Goal: Information Seeking & Learning: Learn about a topic

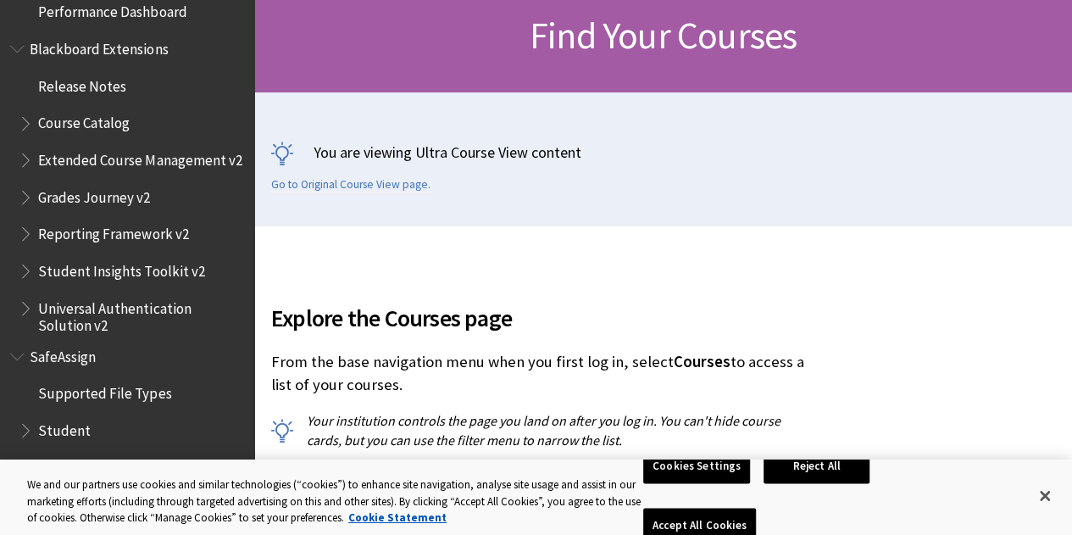
scroll to position [2187, 0]
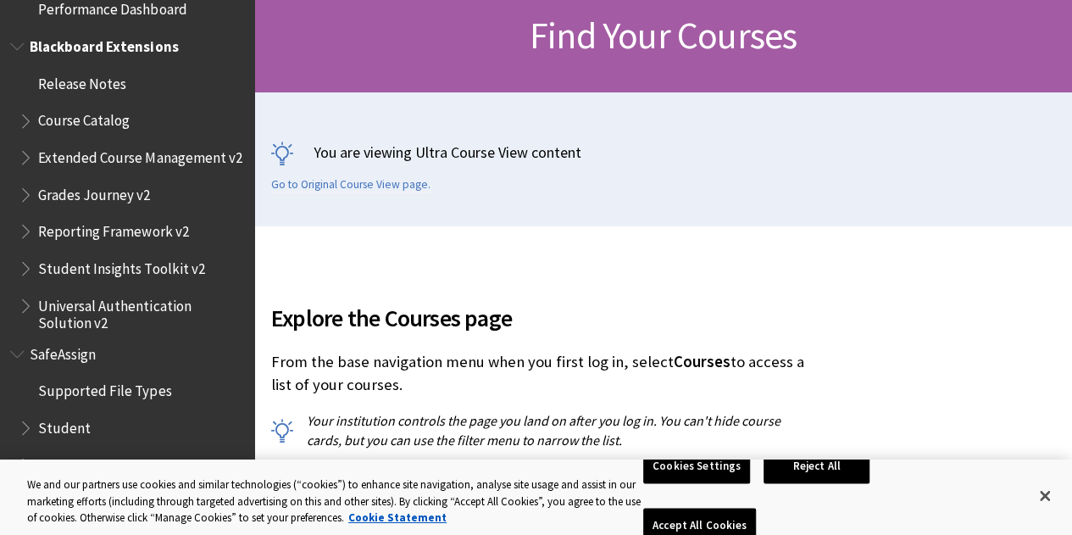
click at [93, 117] on span "Course Catalog" at bounding box center [84, 118] width 92 height 23
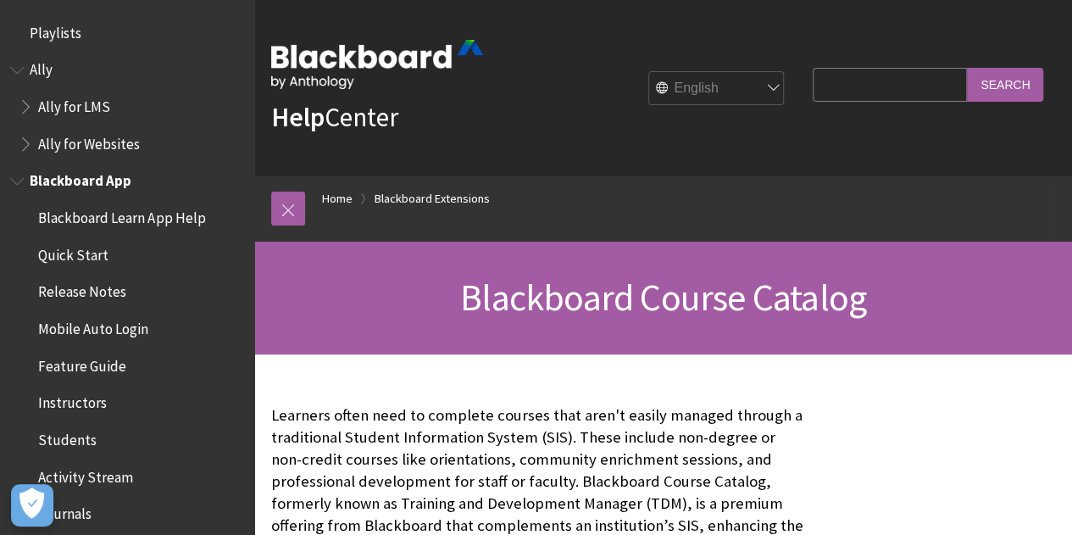
click at [76, 441] on span "Students" at bounding box center [67, 437] width 58 height 23
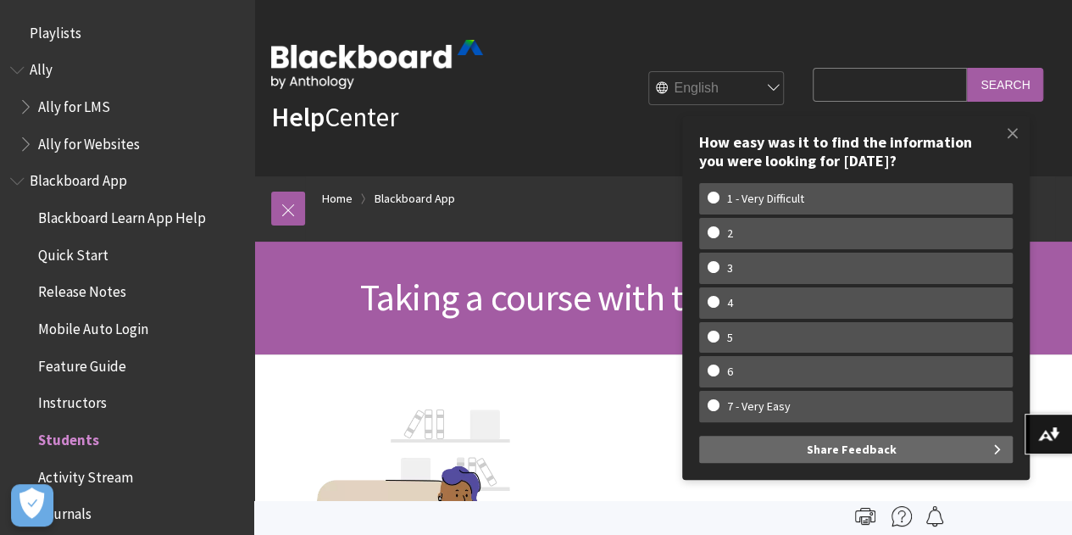
scroll to position [400, 0]
